Goal: Task Accomplishment & Management: Use online tool/utility

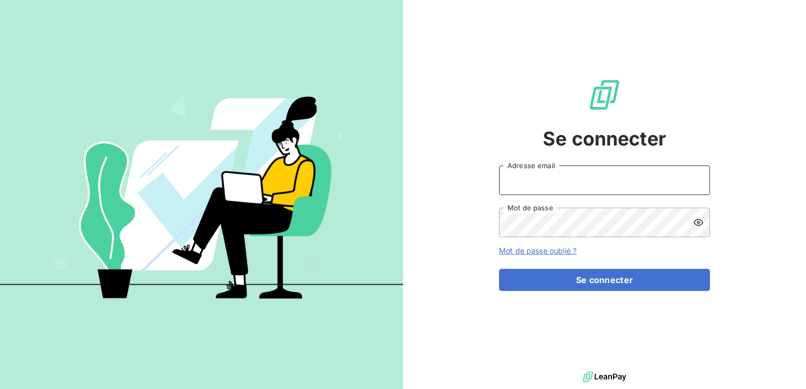
type input "[PERSON_NAME][EMAIL_ADDRESS][DOMAIN_NAME]"
click at [532, 253] on link "Mot de passe oublié ?" at bounding box center [538, 250] width 78 height 9
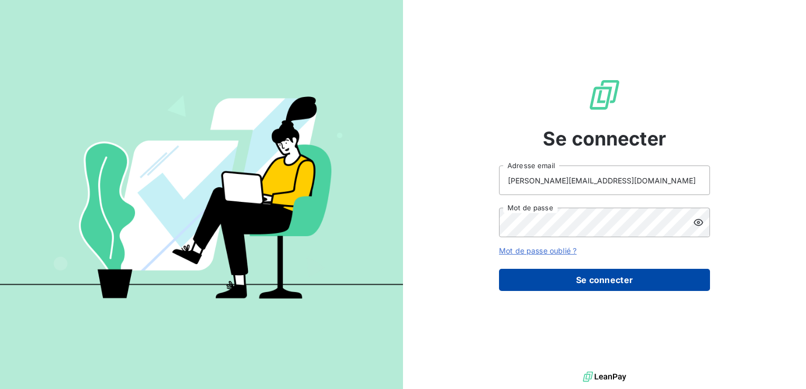
click at [606, 279] on button "Se connecter" at bounding box center [604, 280] width 211 height 22
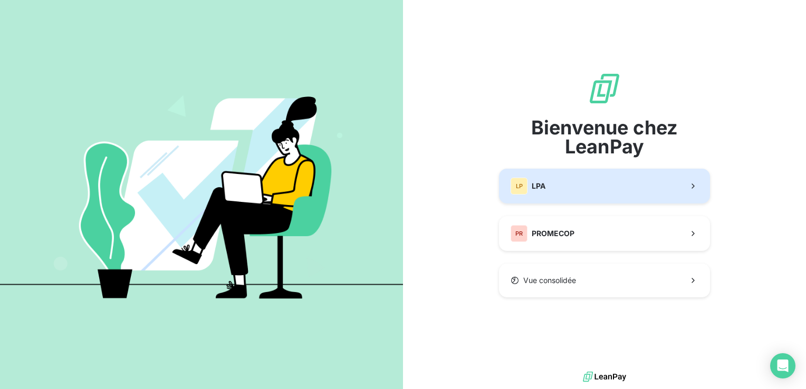
click at [577, 183] on button "LP LPA" at bounding box center [604, 186] width 211 height 35
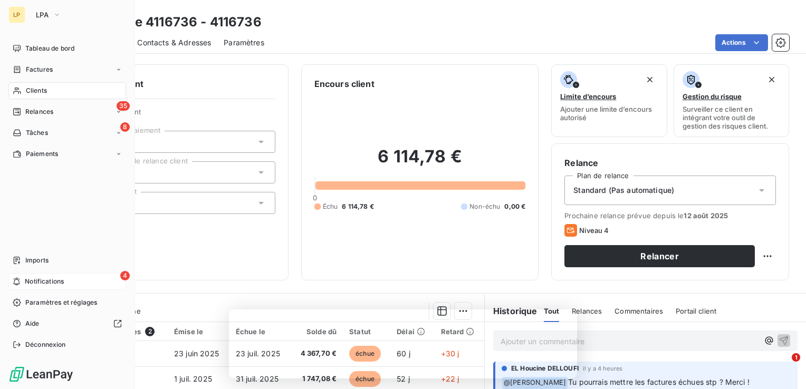
click at [52, 281] on span "Notifications" at bounding box center [44, 281] width 39 height 9
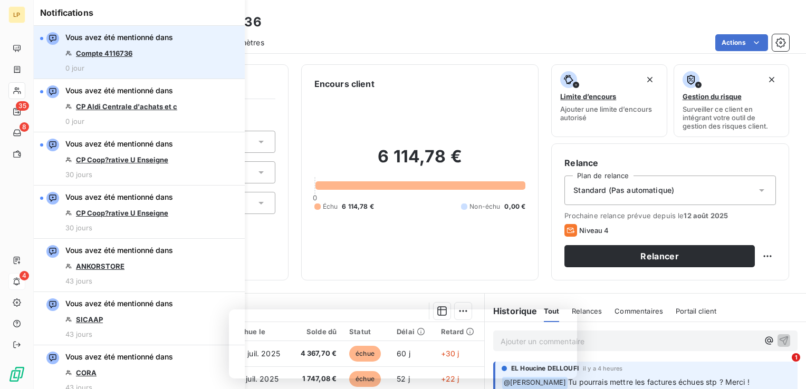
click at [93, 54] on link "Compte 4116736" at bounding box center [104, 53] width 56 height 8
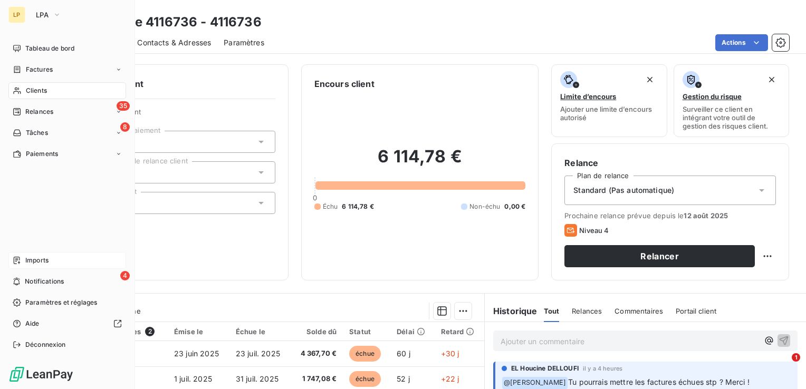
click at [43, 265] on span "Imports" at bounding box center [36, 260] width 23 height 9
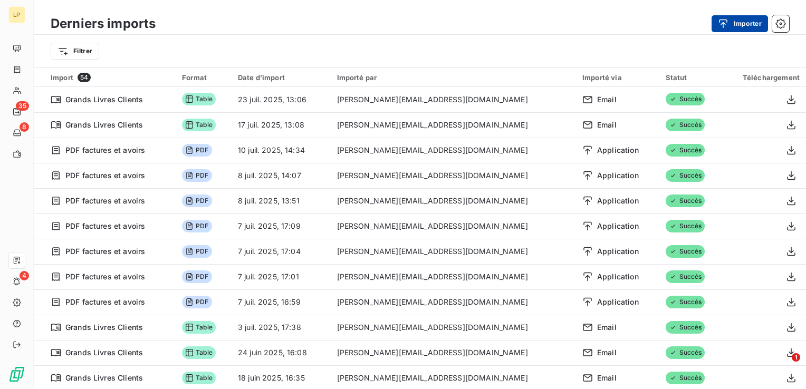
click at [717, 16] on button "Importer" at bounding box center [739, 23] width 56 height 17
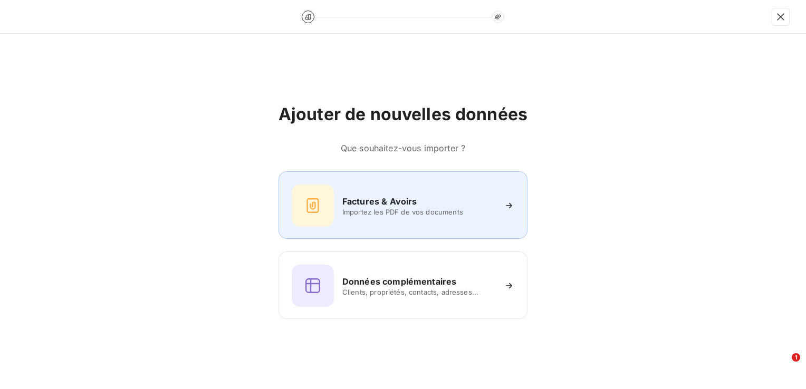
click at [346, 206] on h6 "Factures & Avoirs" at bounding box center [379, 201] width 75 height 13
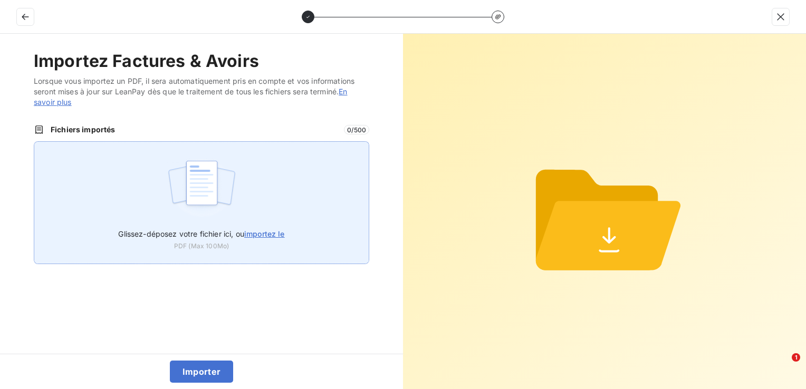
click at [187, 175] on img at bounding box center [202, 187] width 70 height 67
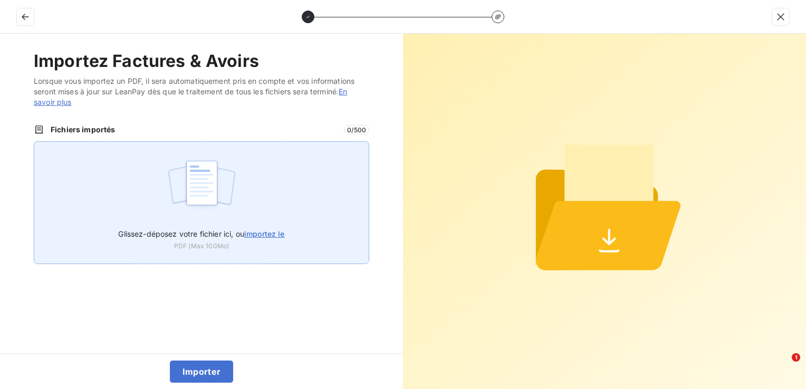
type input "C:\fakepath\100409.pdf"
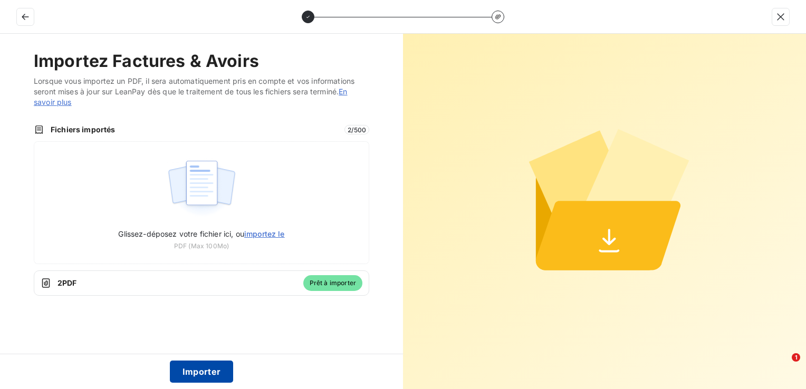
click at [219, 371] on button "Importer" at bounding box center [202, 372] width 64 height 22
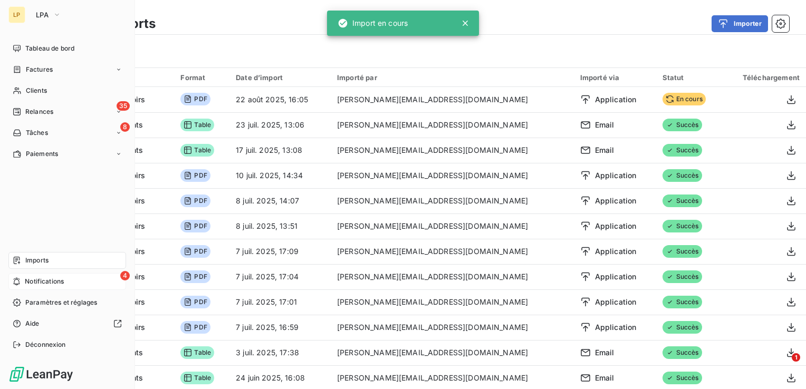
click at [27, 282] on span "Notifications" at bounding box center [44, 281] width 39 height 9
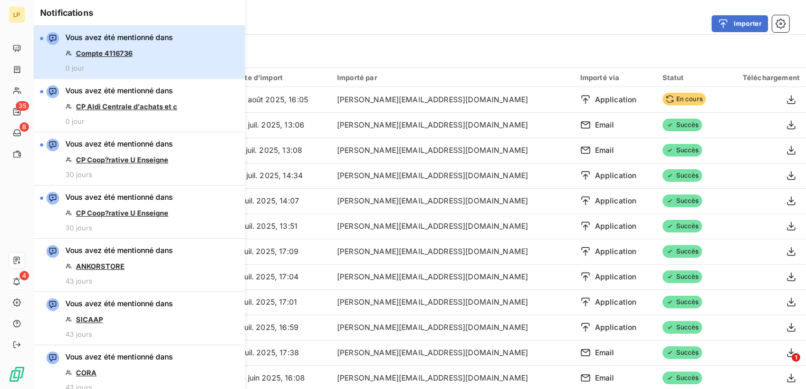
click at [139, 45] on div "Vous avez été mentionné dans Compte 4116736 0 jour" at bounding box center [119, 52] width 108 height 40
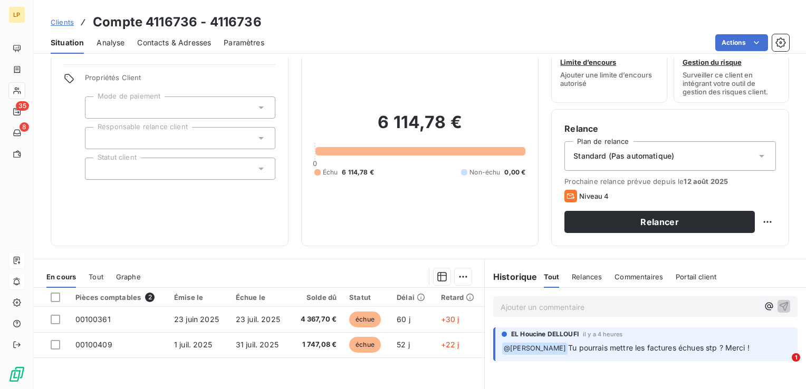
scroll to position [53, 0]
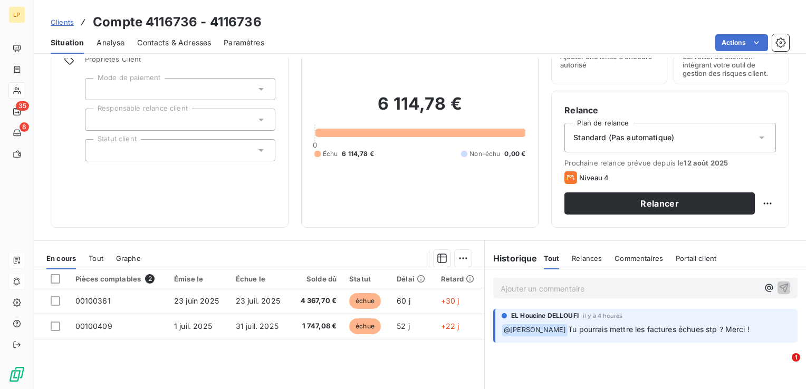
click at [575, 281] on div "Ajouter un commentaire ﻿" at bounding box center [629, 288] width 258 height 14
click at [573, 284] on p "Ajouter un commentaire ﻿" at bounding box center [629, 288] width 258 height 13
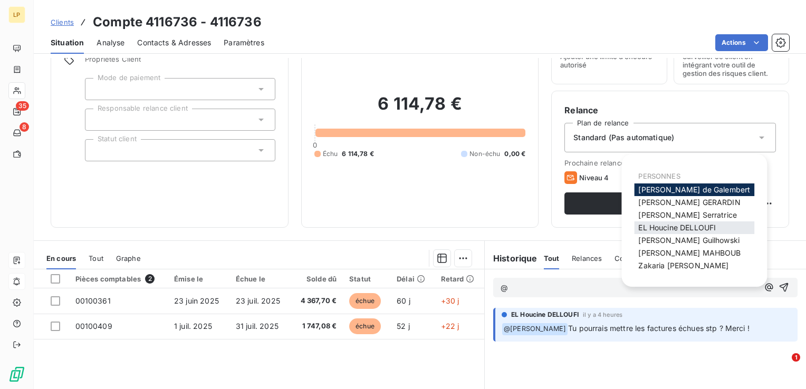
click at [654, 227] on span "EL Houcine DELLOUFI" at bounding box center [677, 227] width 78 height 9
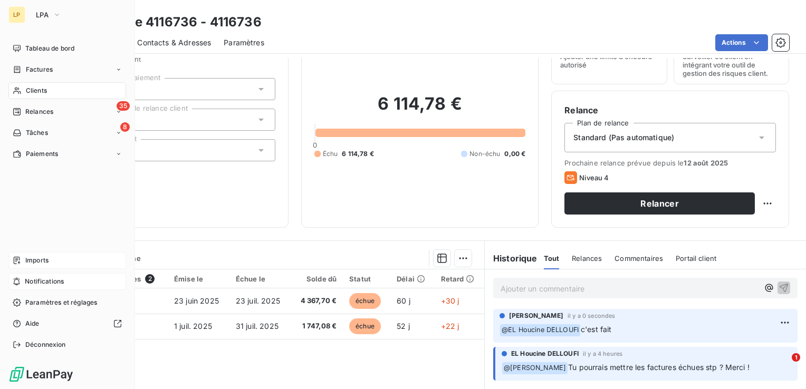
click at [17, 278] on icon at bounding box center [17, 282] width 6 height 8
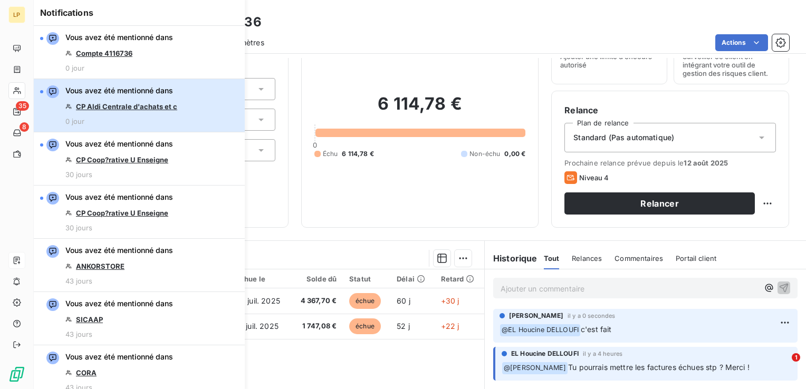
click at [149, 100] on div "Vous avez été mentionné dans CP Aldi Centrale d'achats et c 0 jour" at bounding box center [121, 105] width 112 height 40
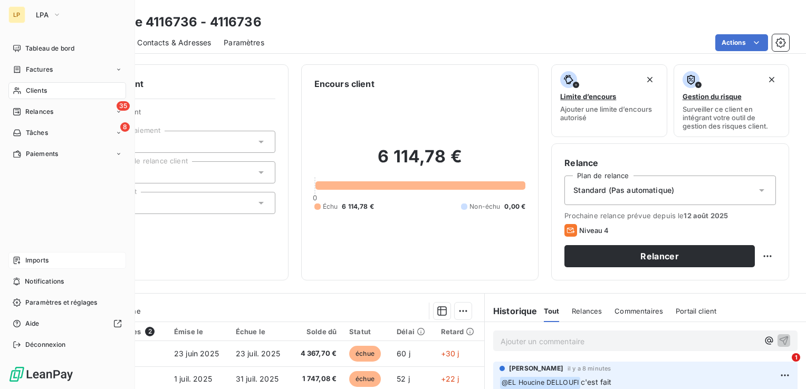
click at [33, 256] on span "Imports" at bounding box center [36, 260] width 23 height 9
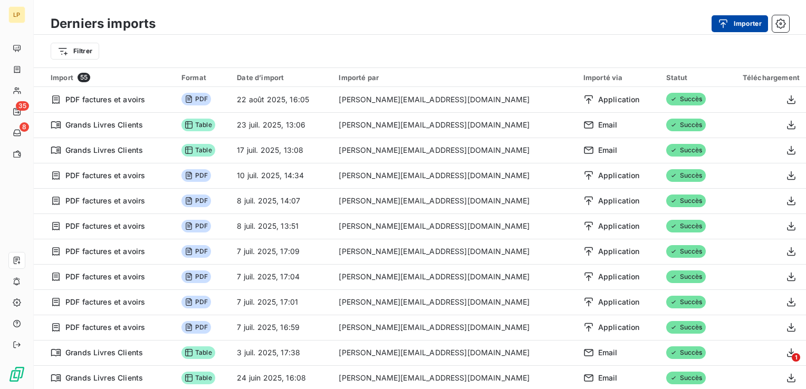
click at [742, 22] on button "Importer" at bounding box center [739, 23] width 56 height 17
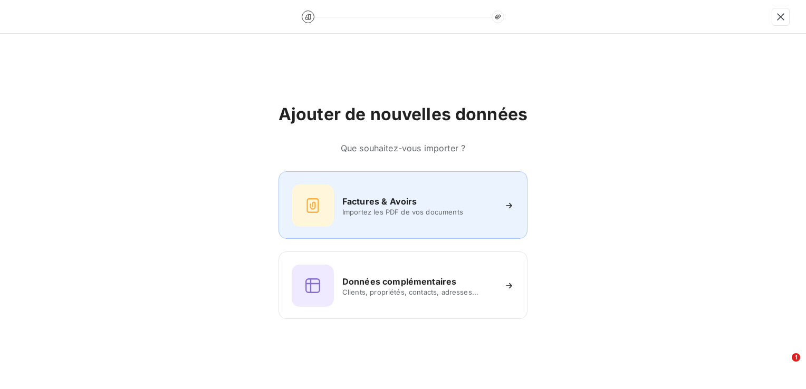
click at [410, 210] on span "Importez les PDF de vos documents" at bounding box center [418, 212] width 153 height 8
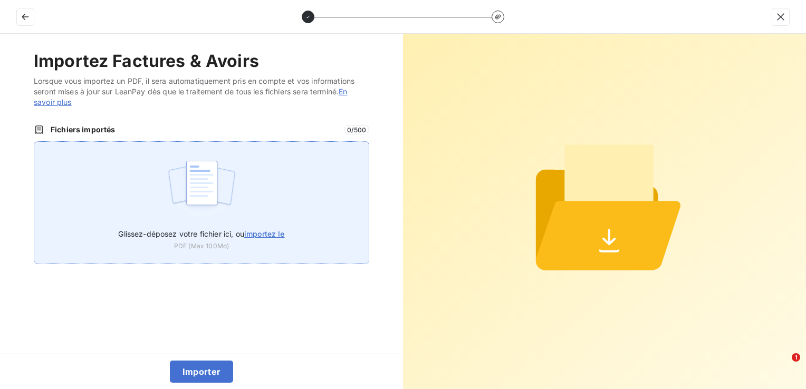
click at [236, 197] on img at bounding box center [202, 187] width 70 height 67
type input "C:\fakepath\100154.pdf"
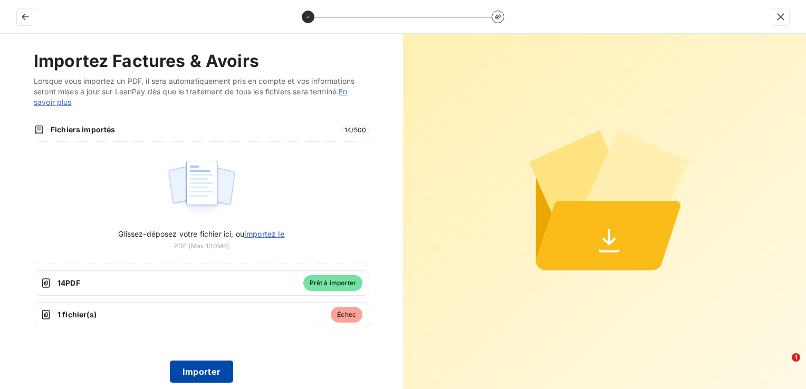
click at [187, 371] on button "Importer" at bounding box center [202, 372] width 64 height 22
